Goal: Transaction & Acquisition: Purchase product/service

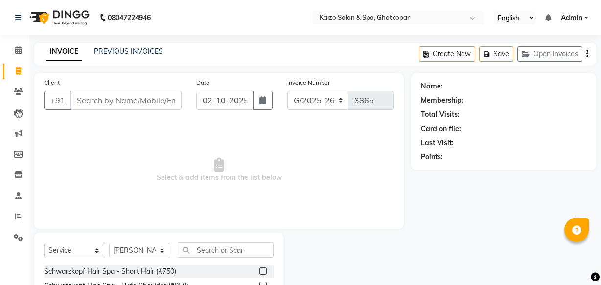
select select "service"
select select "8842"
drag, startPoint x: 106, startPoint y: 104, endPoint x: 116, endPoint y: 102, distance: 10.5
click at [110, 103] on input "Client" at bounding box center [125, 100] width 111 height 19
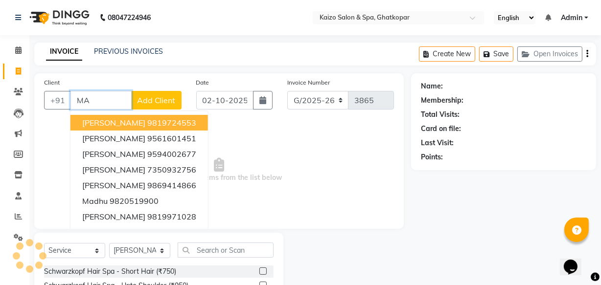
type input "M"
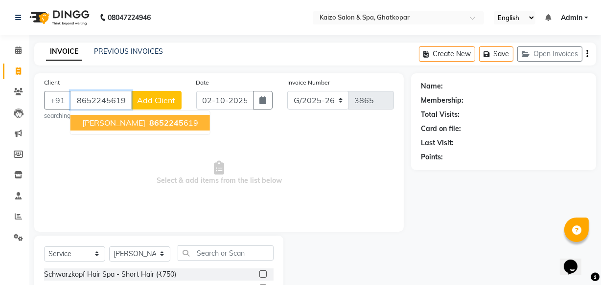
type input "8652245619"
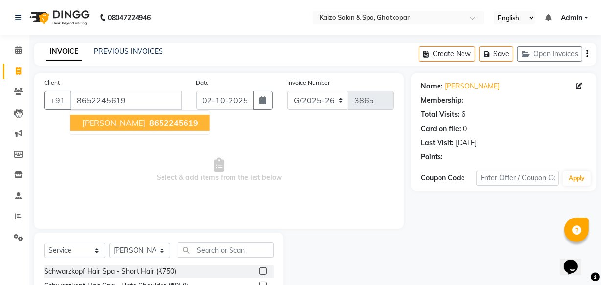
select select "1: Object"
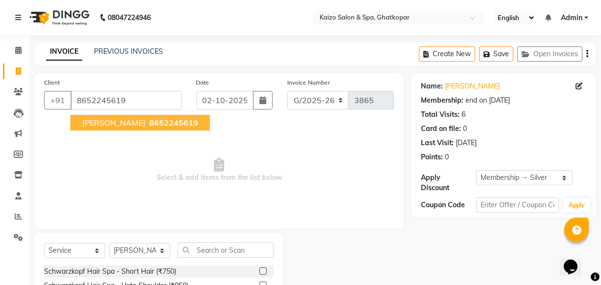
click at [126, 118] on span "[PERSON_NAME]" at bounding box center [113, 123] width 63 height 10
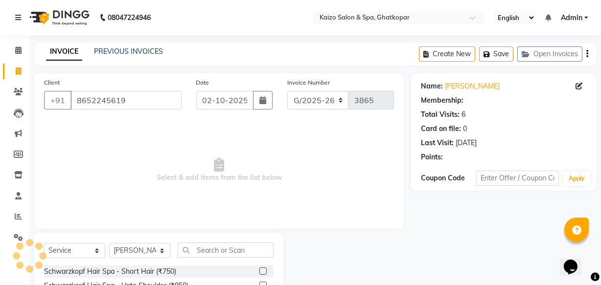
select select "1: Object"
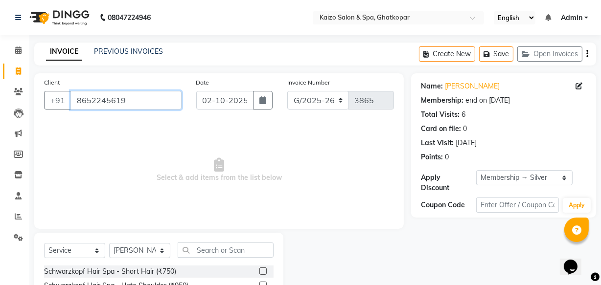
drag, startPoint x: 74, startPoint y: 103, endPoint x: 139, endPoint y: 105, distance: 64.7
click at [139, 105] on input "8652245619" at bounding box center [125, 100] width 111 height 19
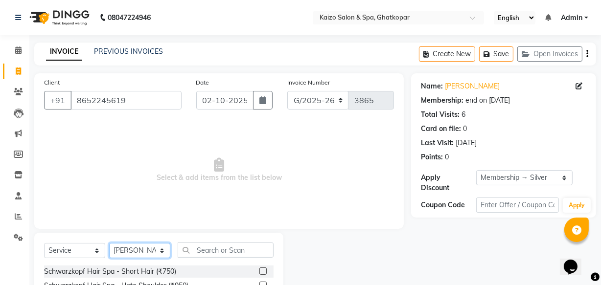
click at [155, 248] on select "Select Stylist [PERSON_NAME] ANJALI [PERSON_NAME] [PERSON_NAME] Front Desk [PER…" at bounding box center [139, 250] width 61 height 15
select select "63173"
click at [109, 243] on select "Select Stylist [PERSON_NAME] ANJALI [PERSON_NAME] [PERSON_NAME] Front Desk [PER…" at bounding box center [139, 250] width 61 height 15
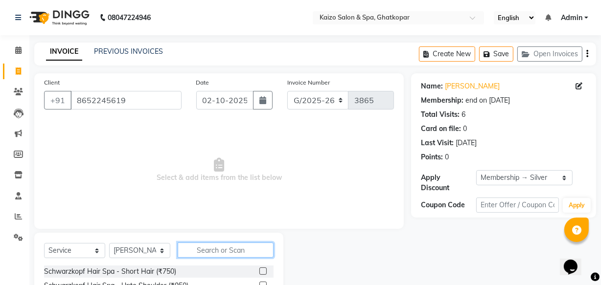
click at [230, 256] on input "text" at bounding box center [226, 250] width 96 height 15
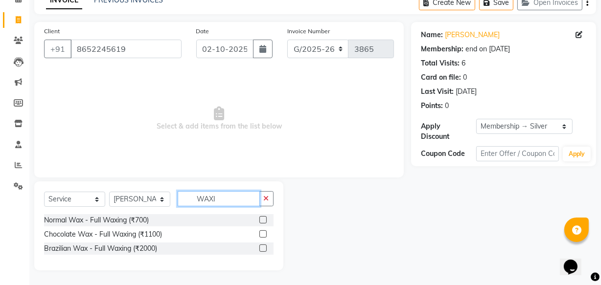
type input "WAXI"
click at [261, 234] on label at bounding box center [262, 234] width 7 height 7
click at [261, 234] on input "checkbox" at bounding box center [262, 235] width 6 height 6
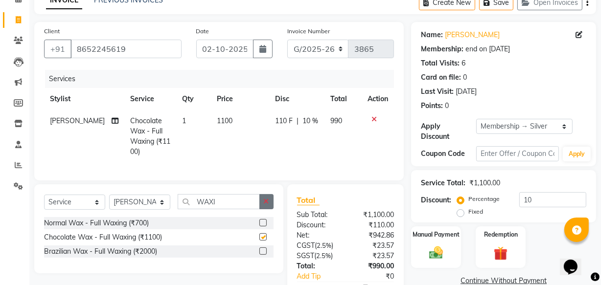
checkbox input "false"
click at [259, 198] on button "button" at bounding box center [266, 201] width 14 height 15
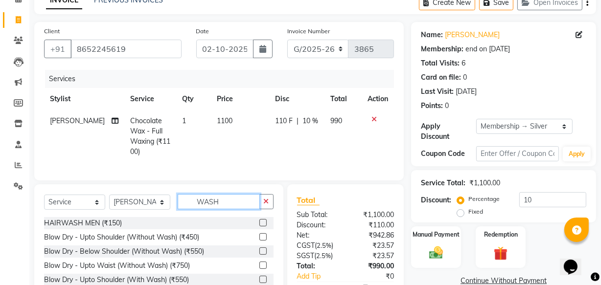
type input "WASH"
click at [259, 234] on label at bounding box center [262, 237] width 7 height 7
click at [259, 234] on input "checkbox" at bounding box center [262, 237] width 6 height 6
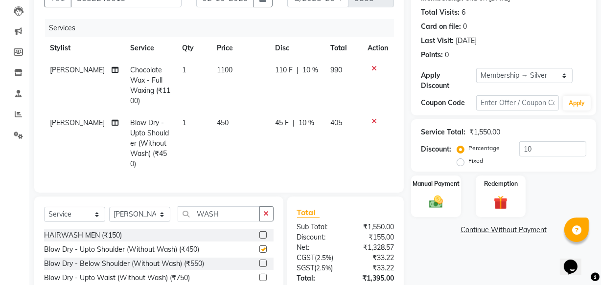
checkbox input "false"
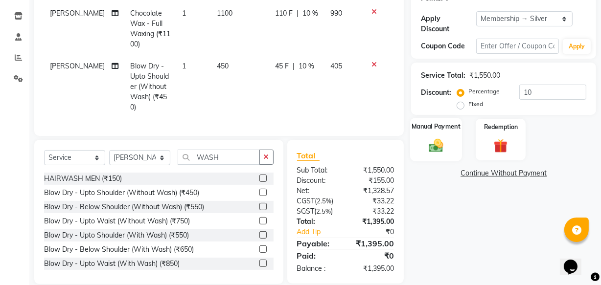
click at [448, 143] on img at bounding box center [435, 145] width 23 height 17
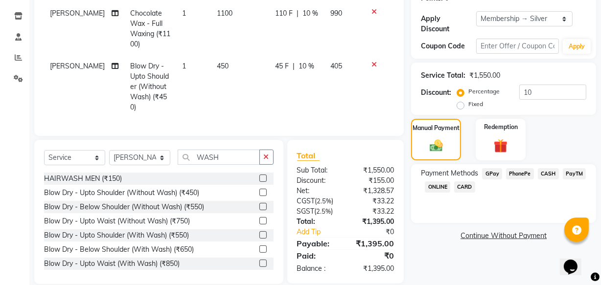
click at [468, 186] on span "CARD" at bounding box center [464, 187] width 21 height 11
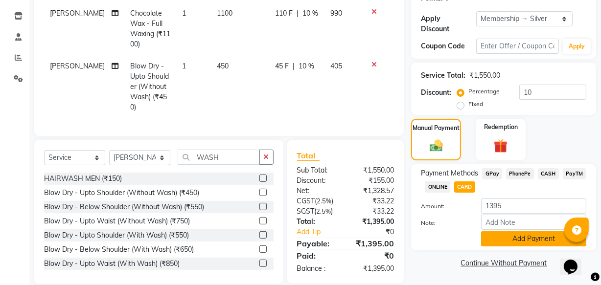
click at [516, 241] on button "Add Payment" at bounding box center [533, 239] width 105 height 15
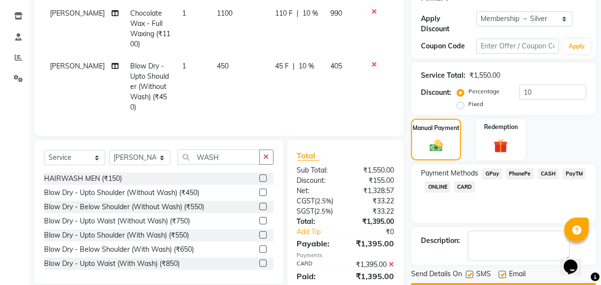
scroll to position [187, 0]
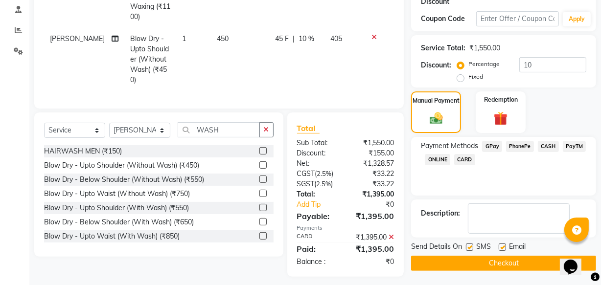
click at [493, 264] on button "Checkout" at bounding box center [503, 263] width 185 height 15
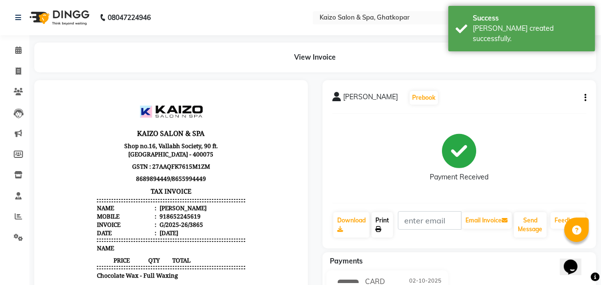
click at [380, 221] on link "Print" at bounding box center [383, 224] width 22 height 25
select select "service"
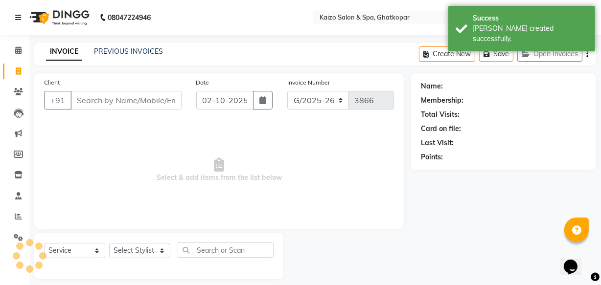
scroll to position [9, 0]
